Goal: Task Accomplishment & Management: Manage account settings

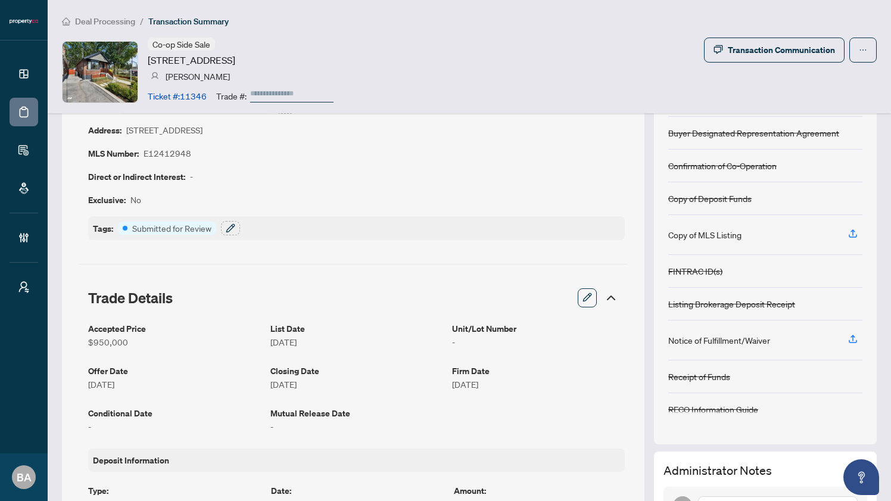
scroll to position [101, 0]
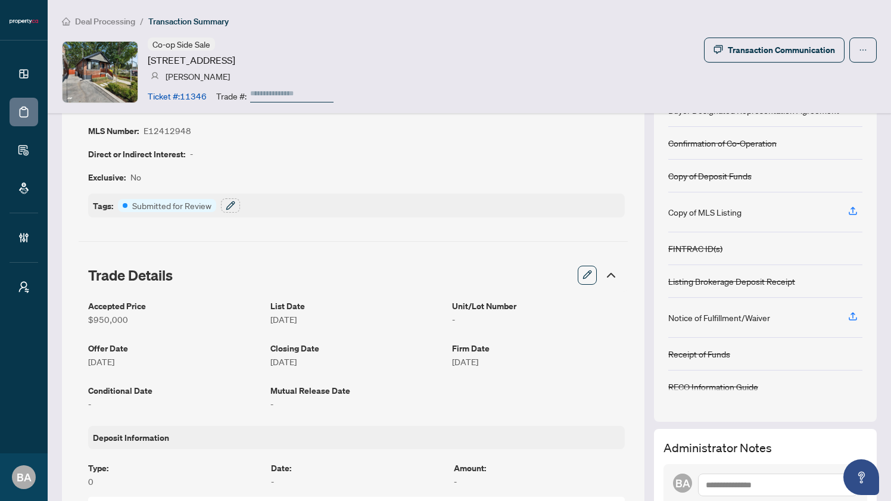
click at [604, 272] on icon at bounding box center [611, 275] width 14 height 14
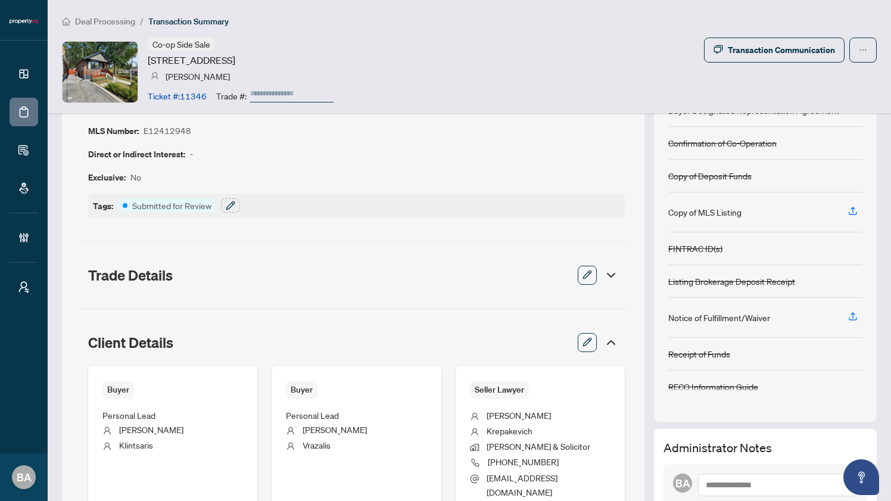
click at [604, 343] on icon at bounding box center [611, 342] width 14 height 14
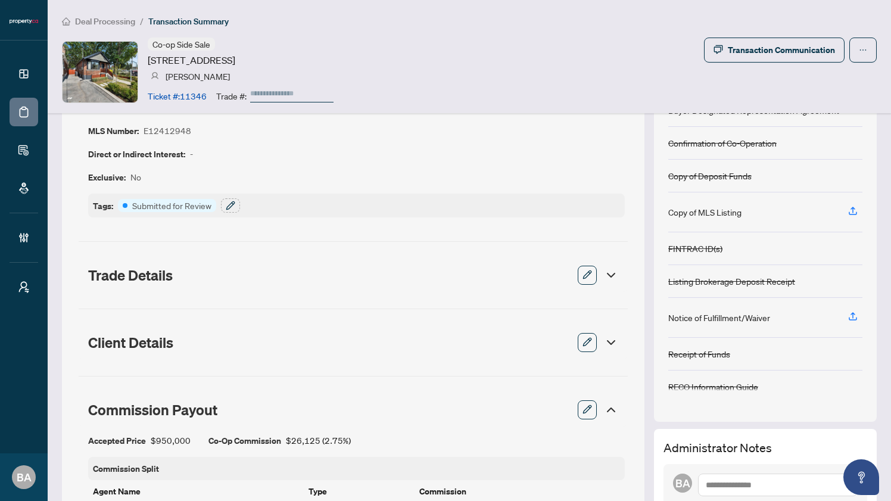
click at [604, 413] on icon at bounding box center [611, 410] width 14 height 14
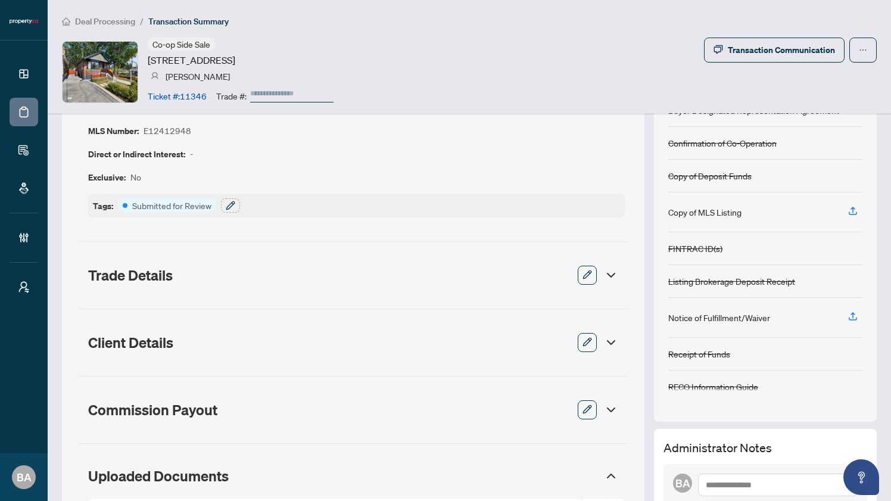
click at [604, 478] on icon at bounding box center [611, 476] width 14 height 14
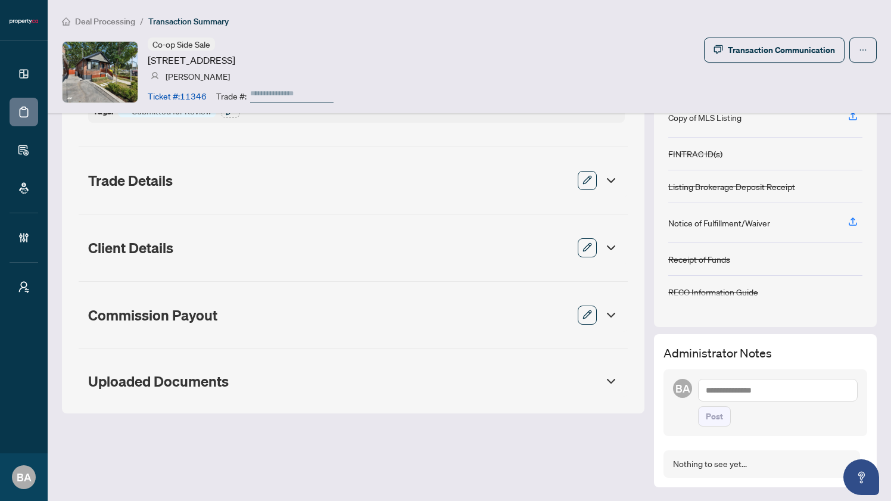
click at [604, 381] on icon at bounding box center [611, 381] width 14 height 14
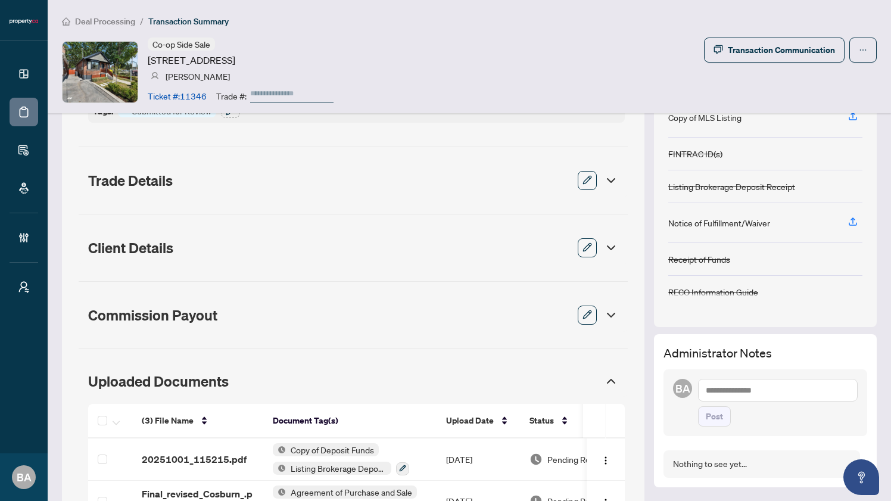
click at [601, 300] on div "Commission Payout" at bounding box center [353, 314] width 549 height 33
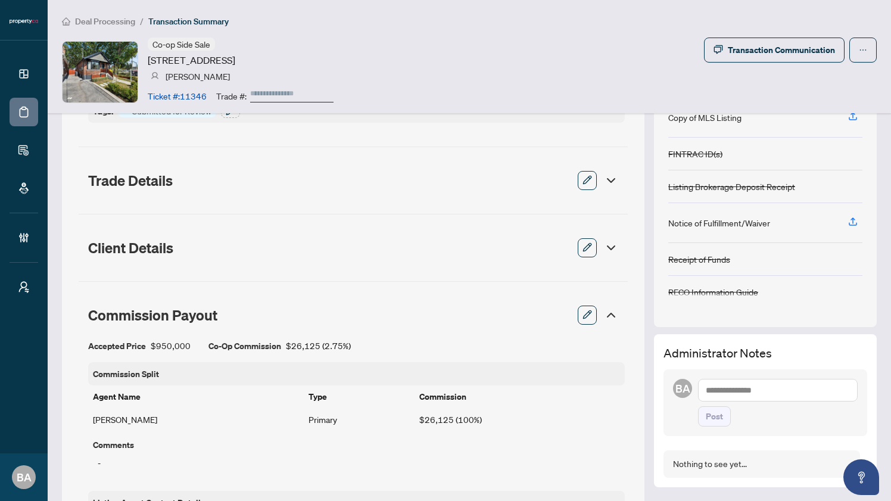
click at [606, 241] on icon at bounding box center [611, 248] width 14 height 14
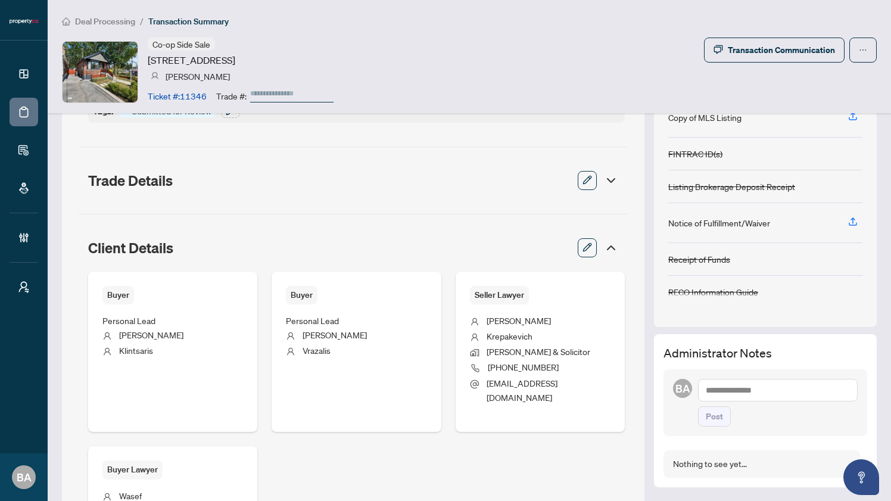
click at [604, 176] on icon at bounding box center [611, 180] width 14 height 14
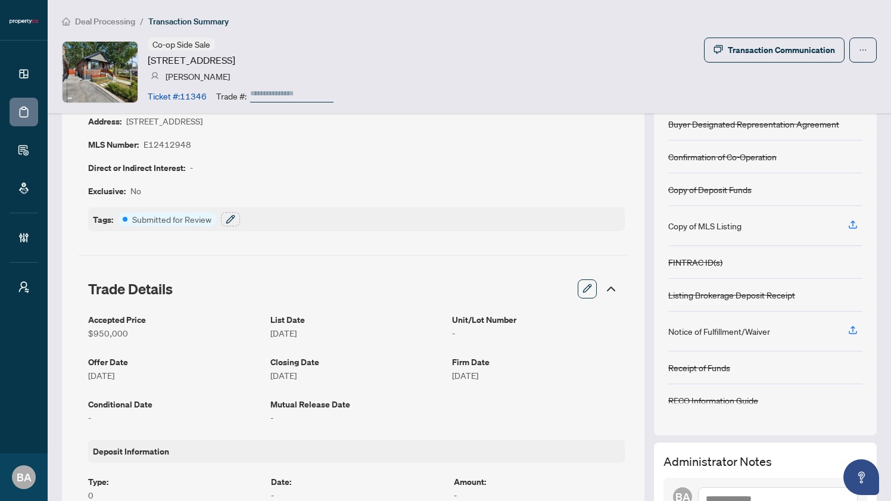
scroll to position [0, 0]
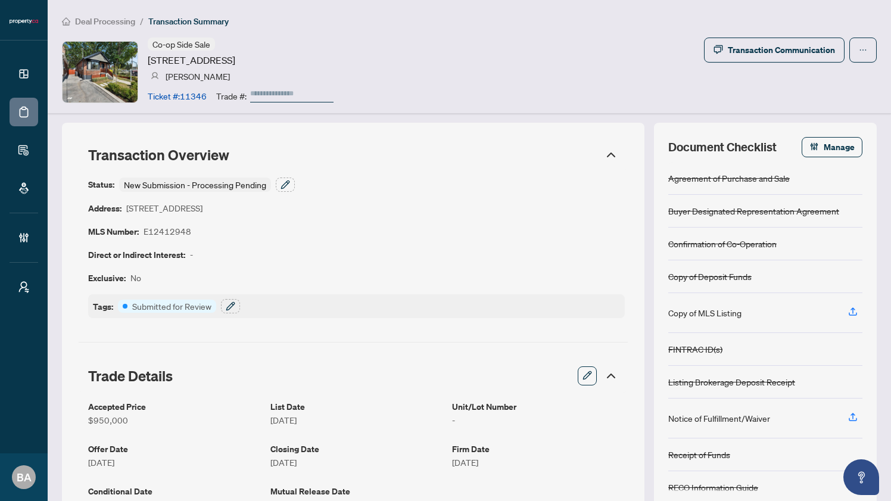
click at [604, 151] on icon at bounding box center [611, 155] width 14 height 14
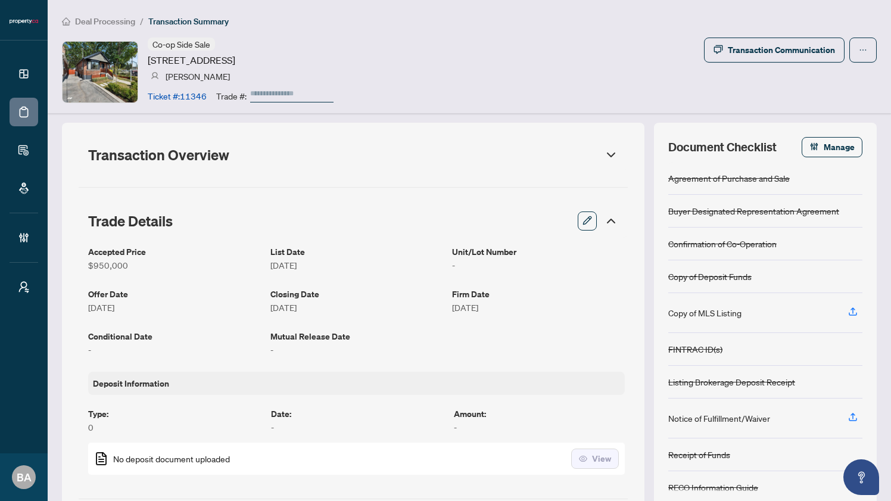
click at [604, 151] on icon at bounding box center [611, 155] width 14 height 14
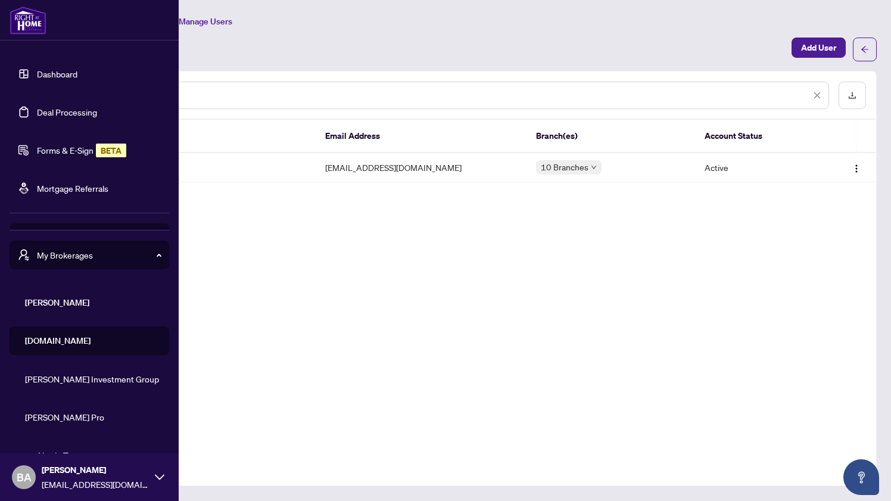
click at [105, 252] on span "My Brokerages" at bounding box center [99, 254] width 124 height 13
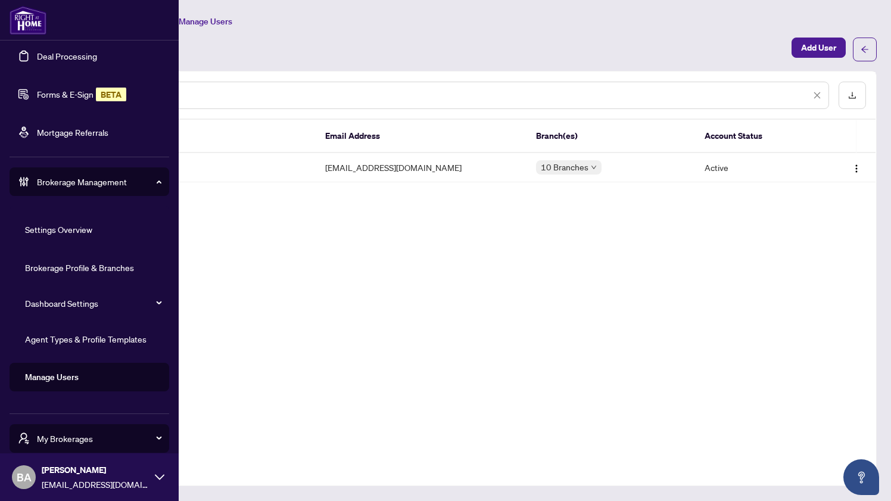
scroll to position [82, 0]
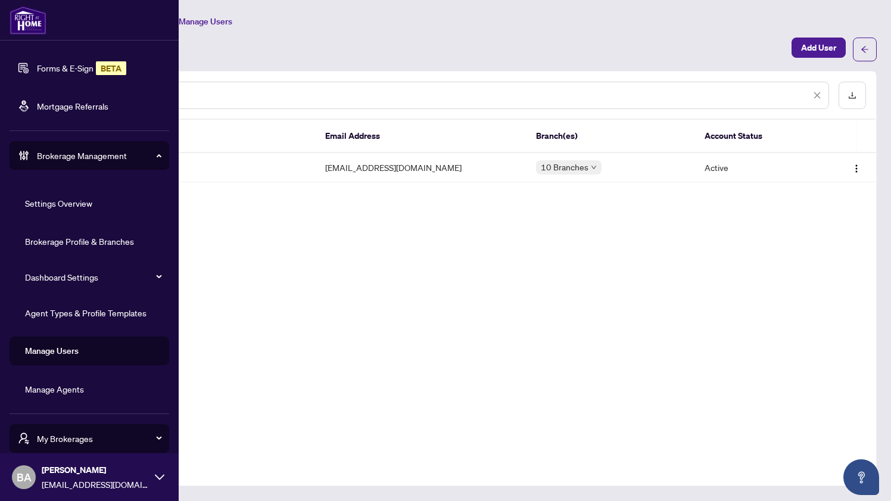
click at [84, 391] on link "Manage Agents" at bounding box center [54, 388] width 59 height 11
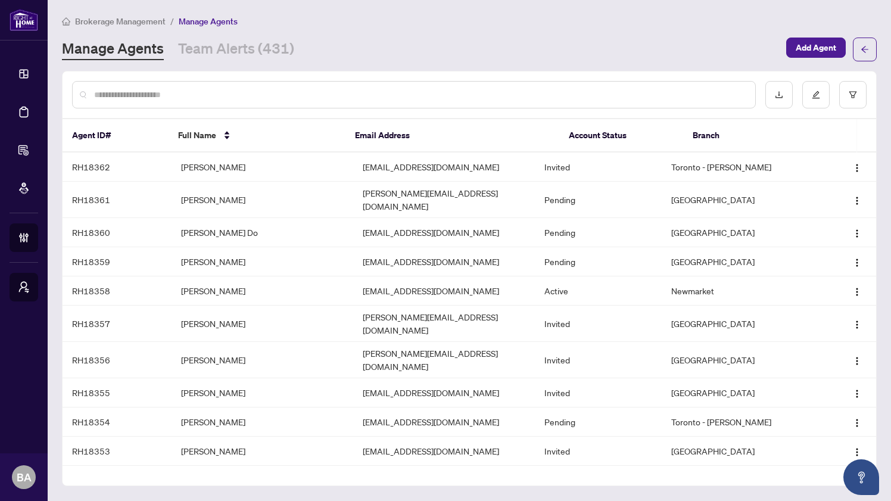
click at [183, 95] on input "text" at bounding box center [419, 94] width 651 height 13
paste input "**********"
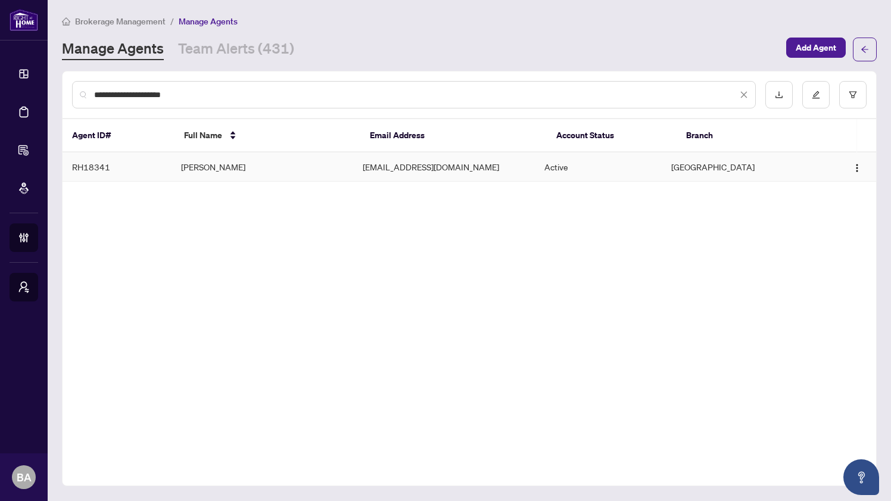
type input "**********"
click at [317, 168] on td "[PERSON_NAME]" at bounding box center [262, 166] width 182 height 29
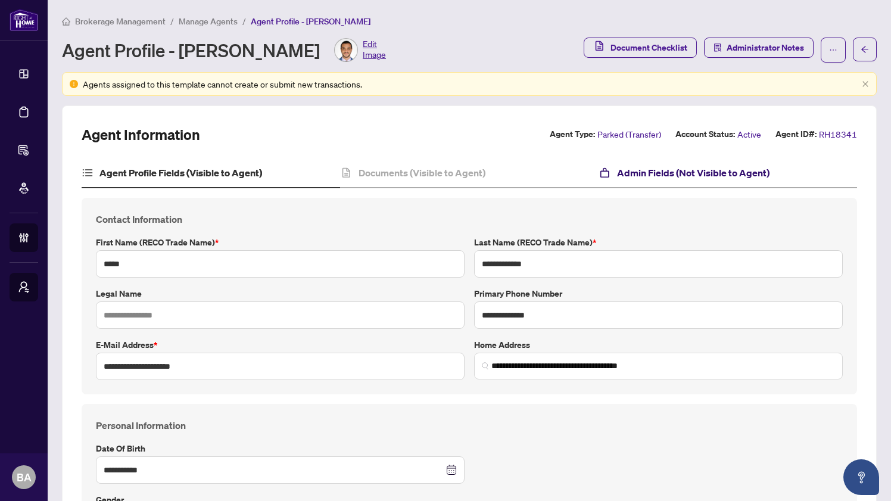
click at [655, 171] on h4 "Admin Fields (Not Visible to Agent)" at bounding box center [693, 173] width 152 height 14
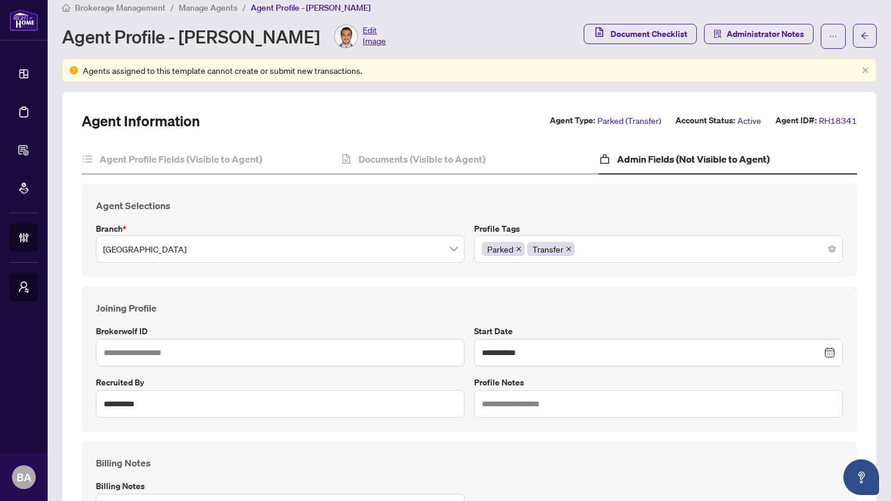
scroll to position [14, 0]
click at [861, 34] on icon "arrow-left" at bounding box center [864, 35] width 7 height 7
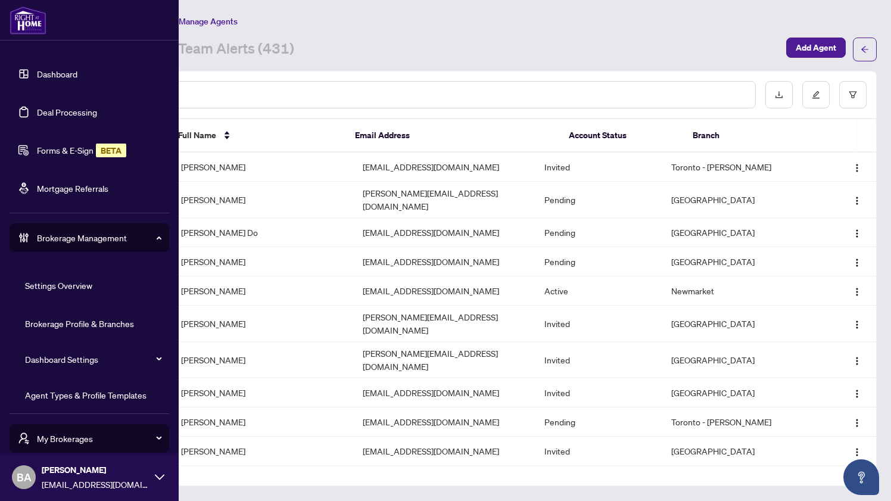
click at [39, 71] on link "Dashboard" at bounding box center [57, 73] width 40 height 11
